Goal: Transaction & Acquisition: Download file/media

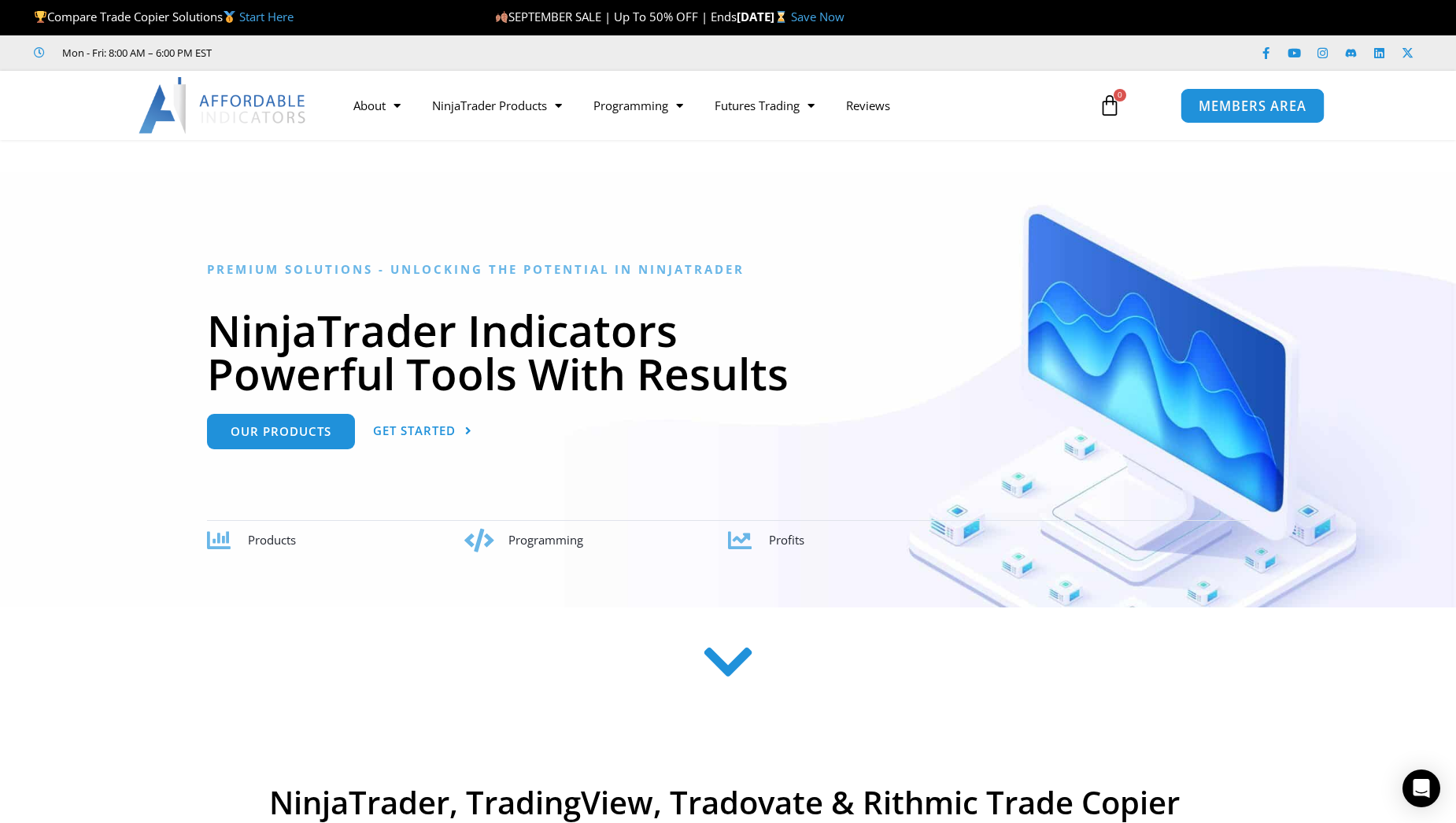
click at [1258, 112] on span "MEMBERS AREA" at bounding box center [1251, 106] width 108 height 14
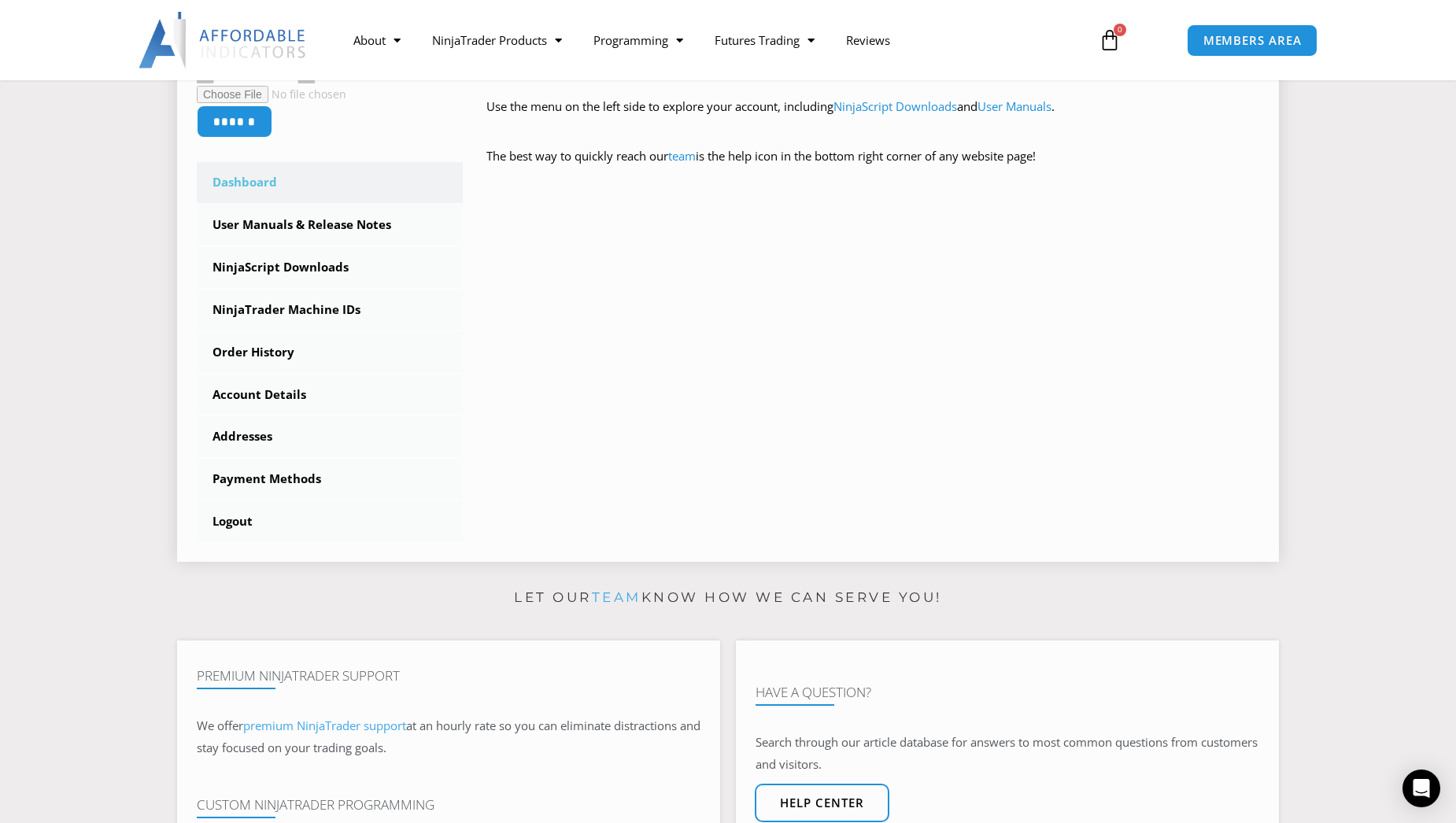
scroll to position [394, 0]
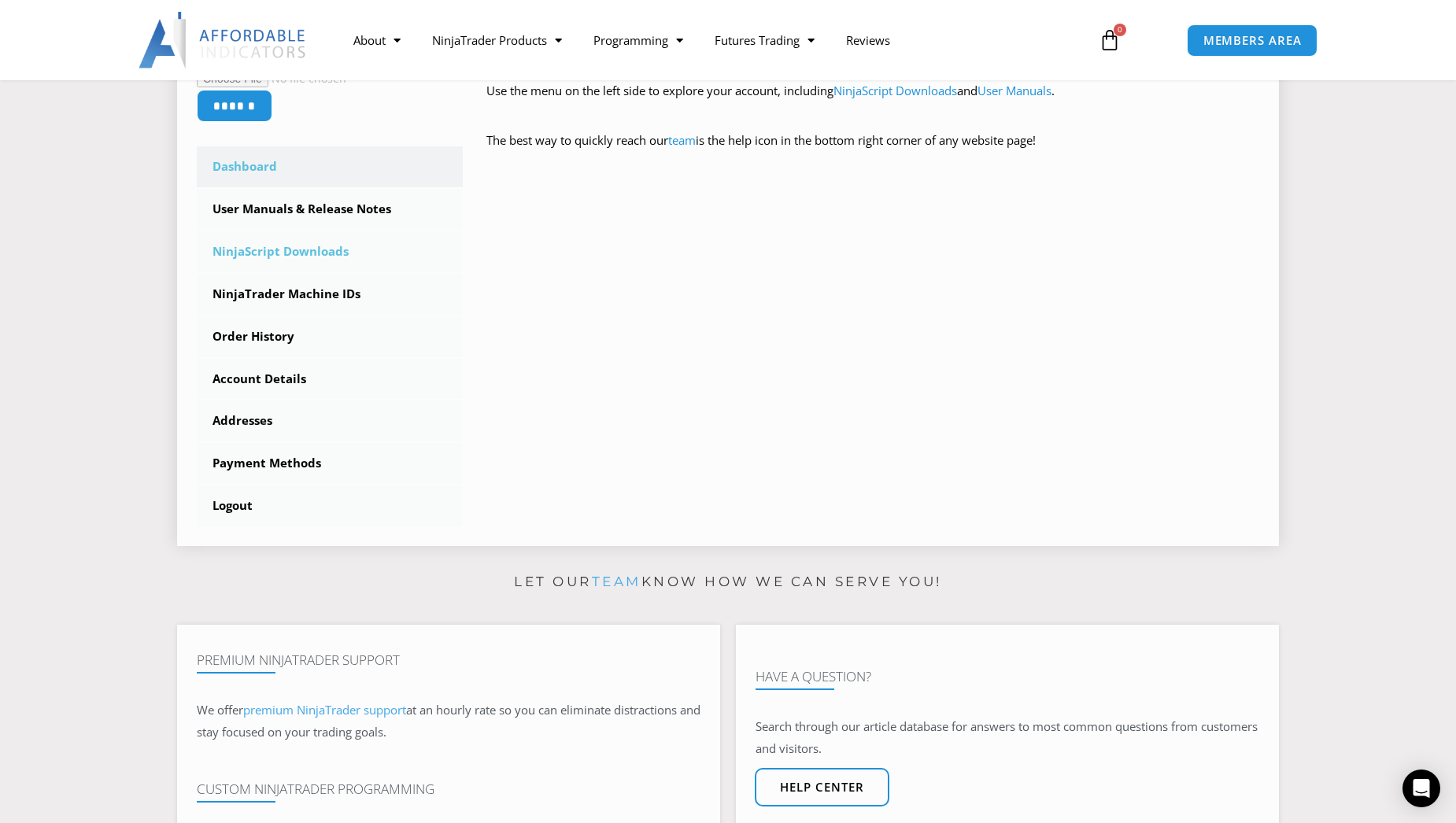
click at [291, 257] on link "NinjaScript Downloads" at bounding box center [329, 252] width 266 height 40
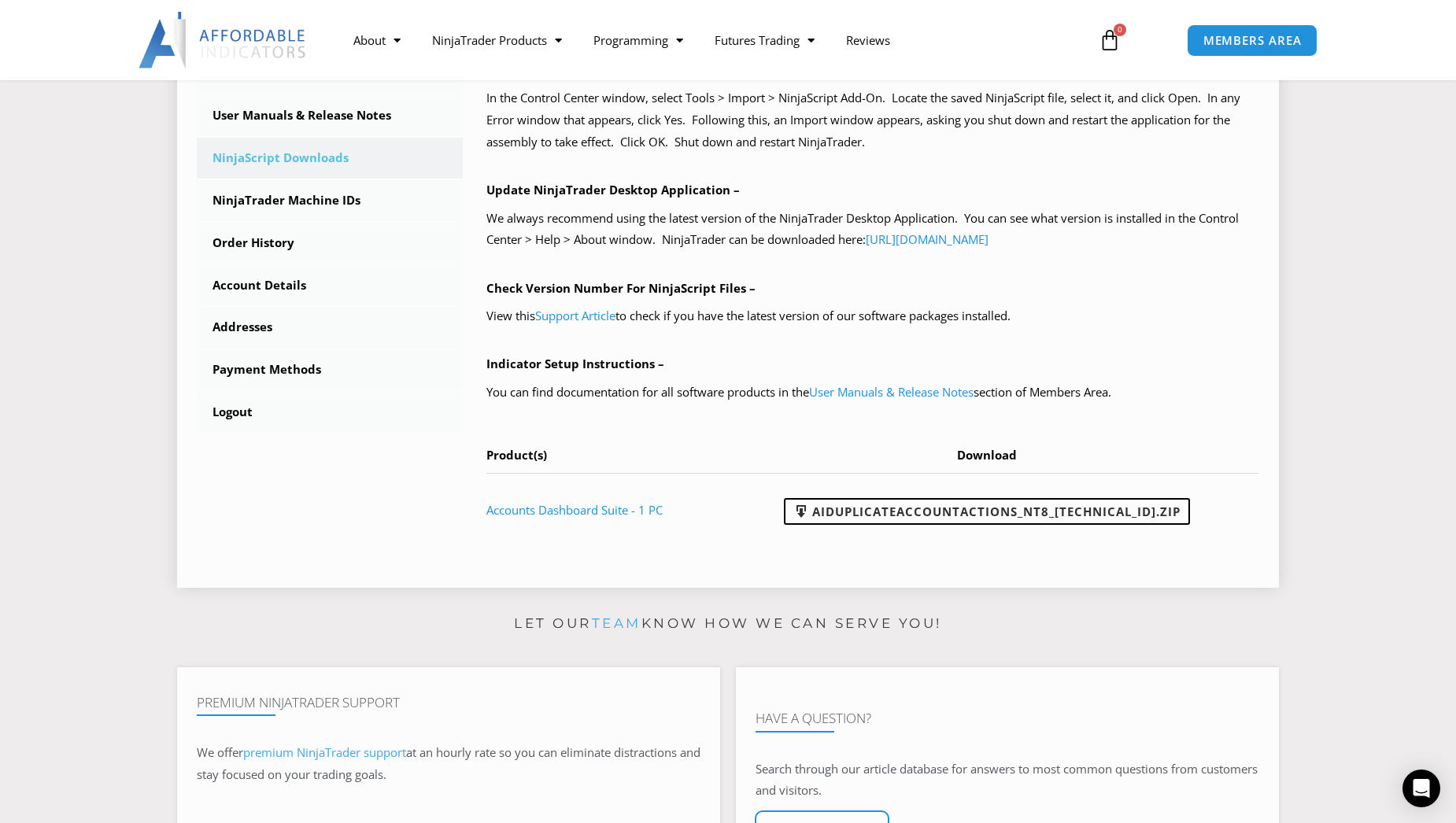
scroll to position [472, 0]
click at [1020, 509] on link "AIDuplicateAccountActions_NT8_25.9.18.1.zip" at bounding box center [986, 510] width 406 height 27
